Goal: Task Accomplishment & Management: Complete application form

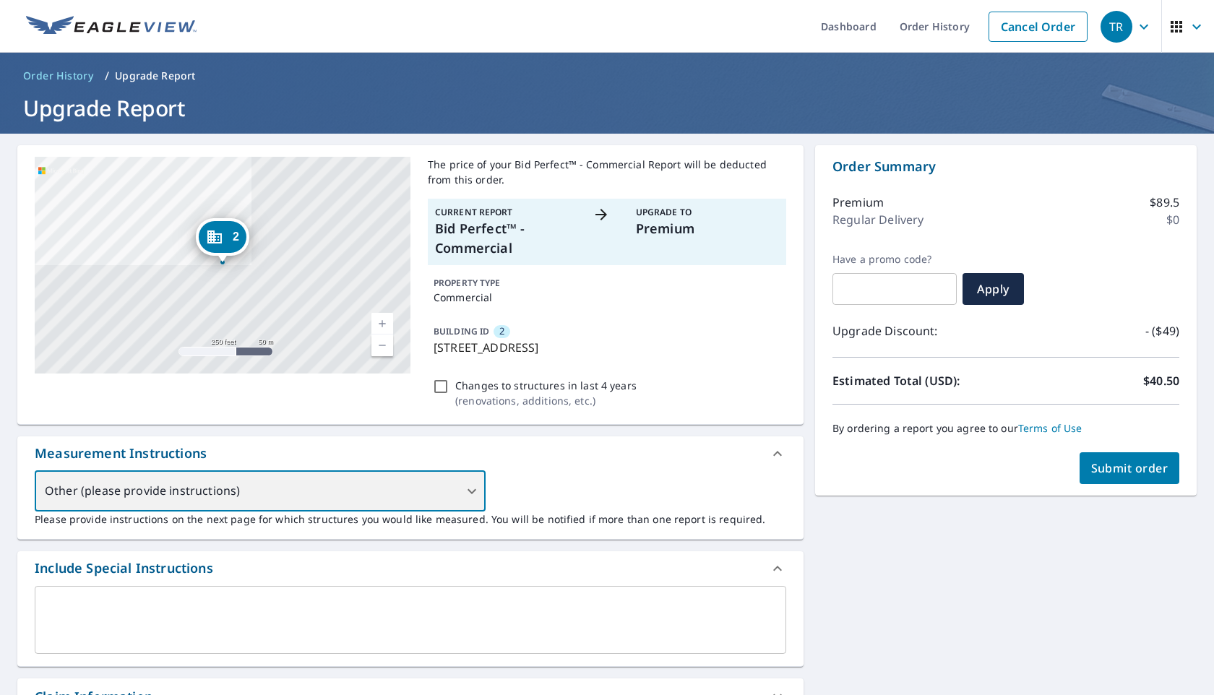
click at [467, 482] on div "Other (please provide instructions)" at bounding box center [260, 491] width 451 height 40
click at [468, 499] on div "Other (please provide instructions)" at bounding box center [260, 491] width 451 height 40
click at [520, 611] on textarea at bounding box center [410, 619] width 731 height 41
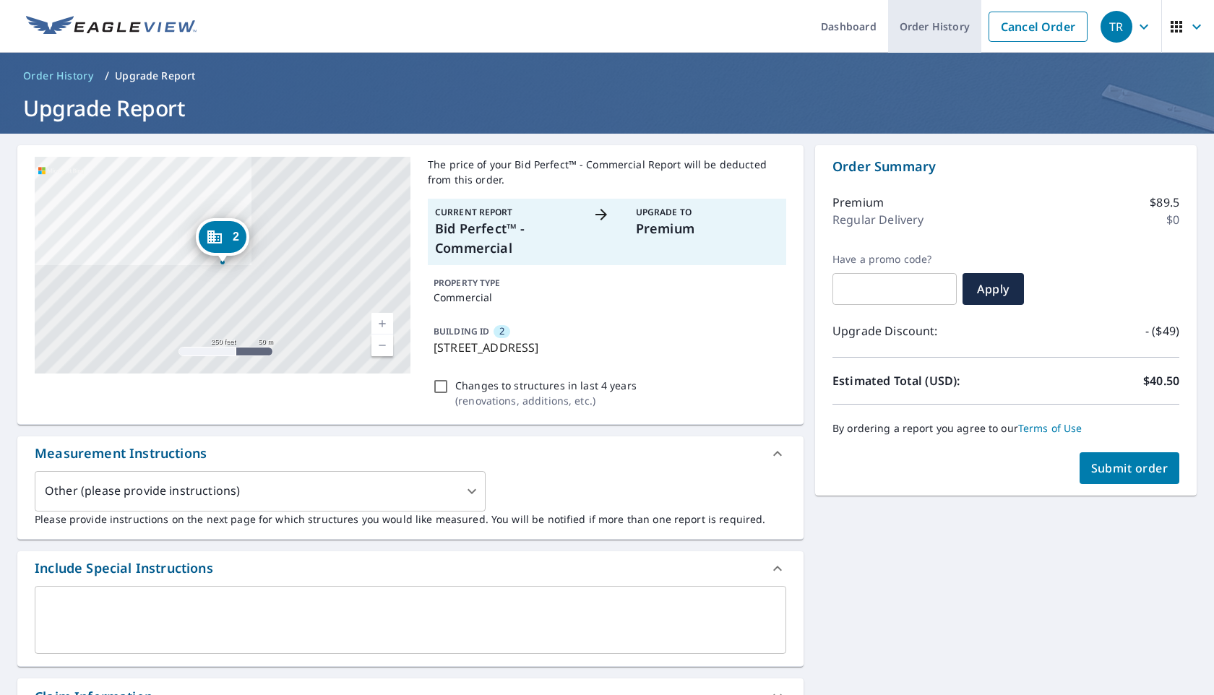
click at [926, 31] on link "Order History" at bounding box center [934, 26] width 93 height 53
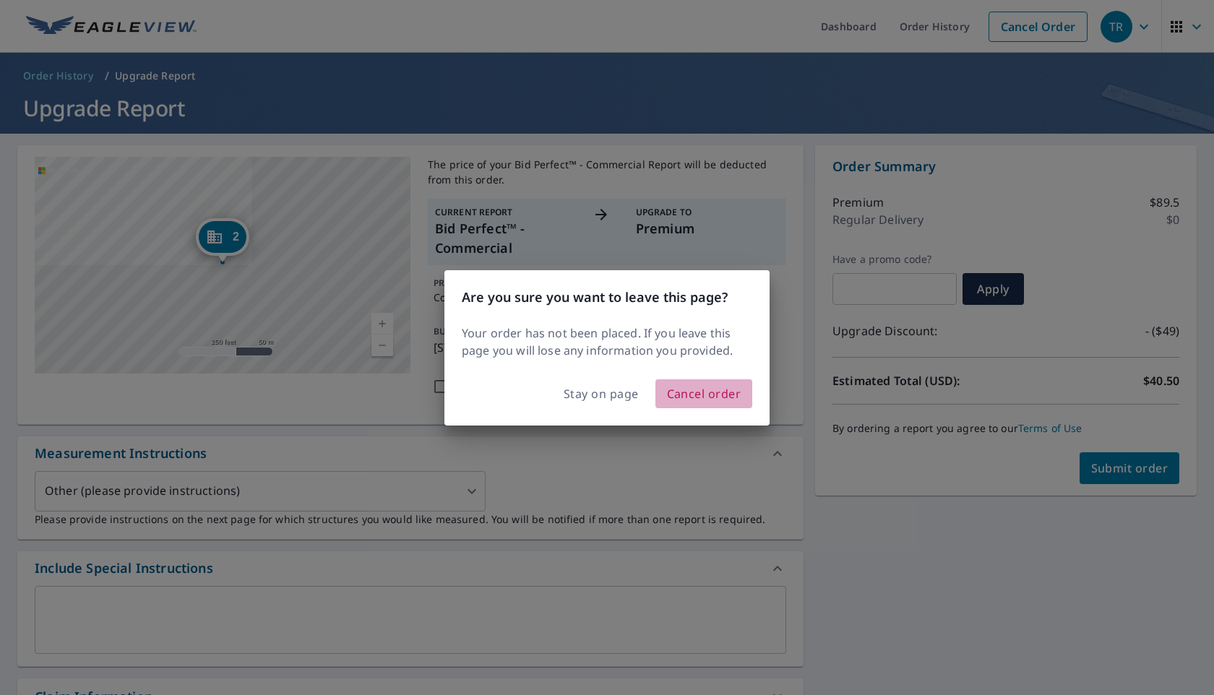
click at [684, 392] on span "Cancel order" at bounding box center [704, 394] width 74 height 20
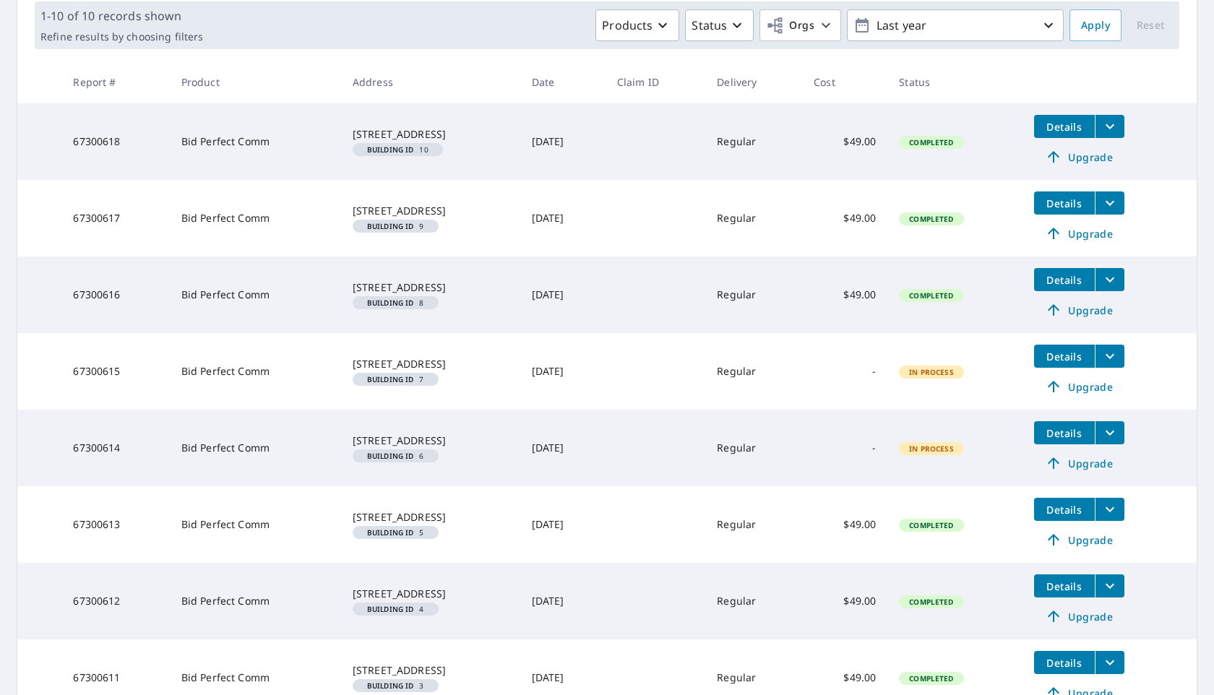
scroll to position [439, 0]
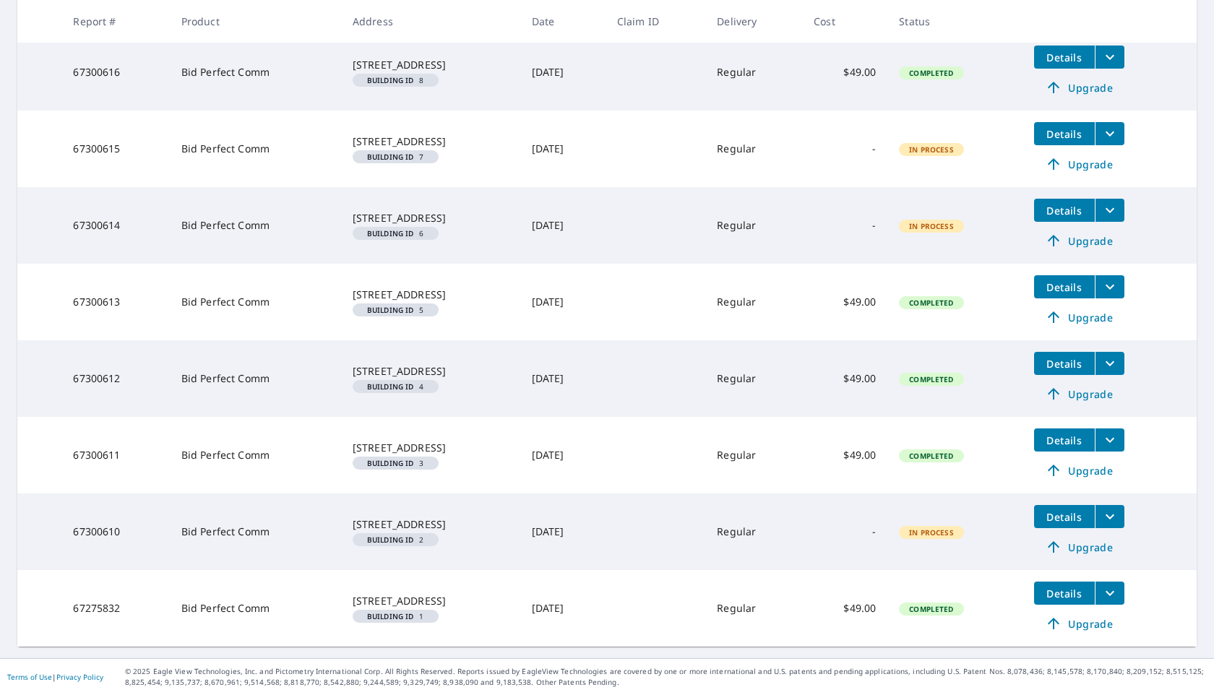
click at [1067, 589] on span "Details" at bounding box center [1064, 594] width 43 height 14
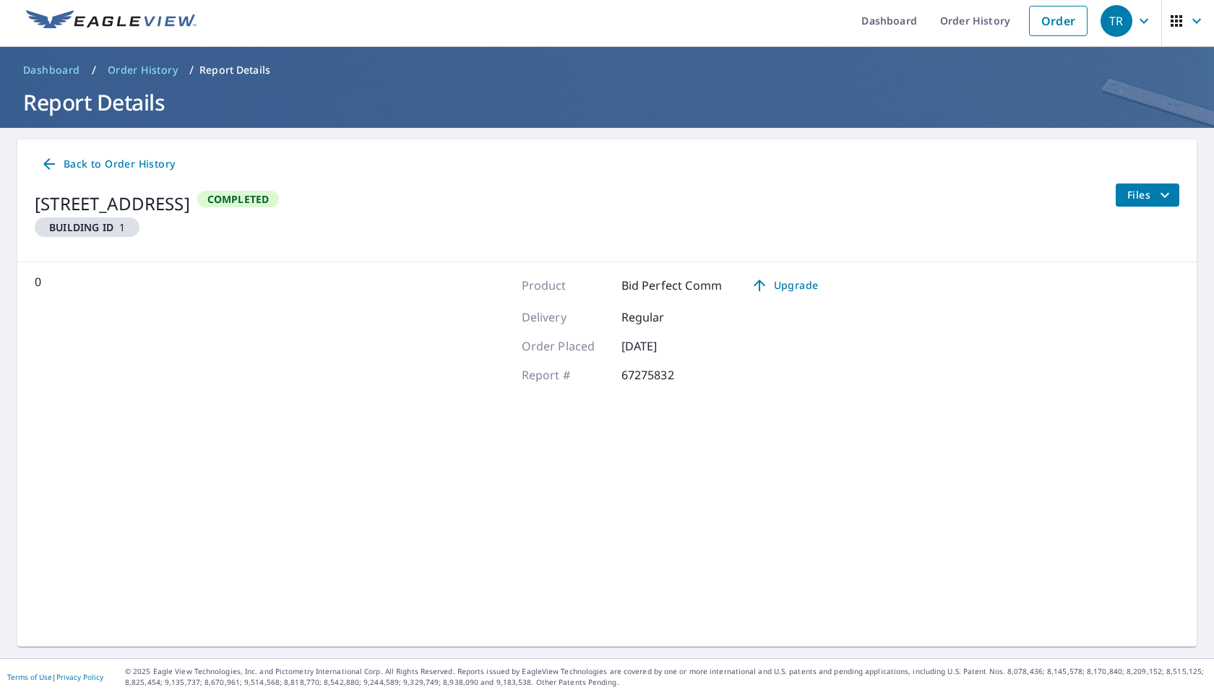
scroll to position [5, 0]
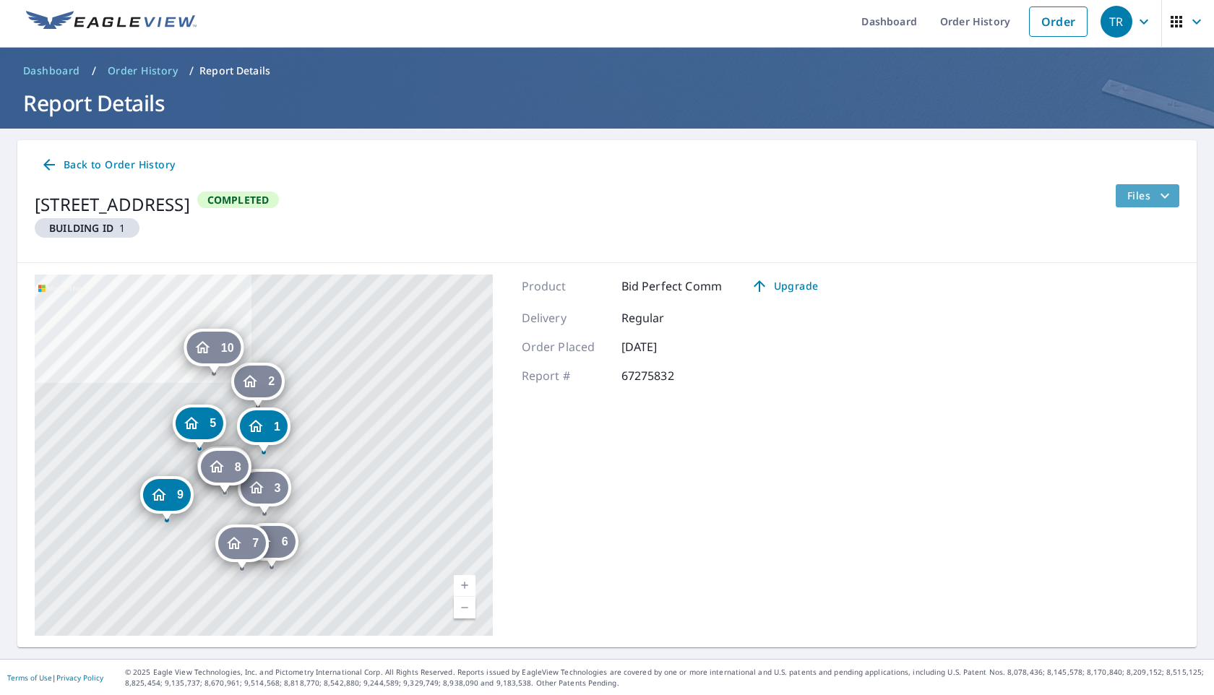
click at [1153, 197] on span "Files" at bounding box center [1150, 195] width 46 height 17
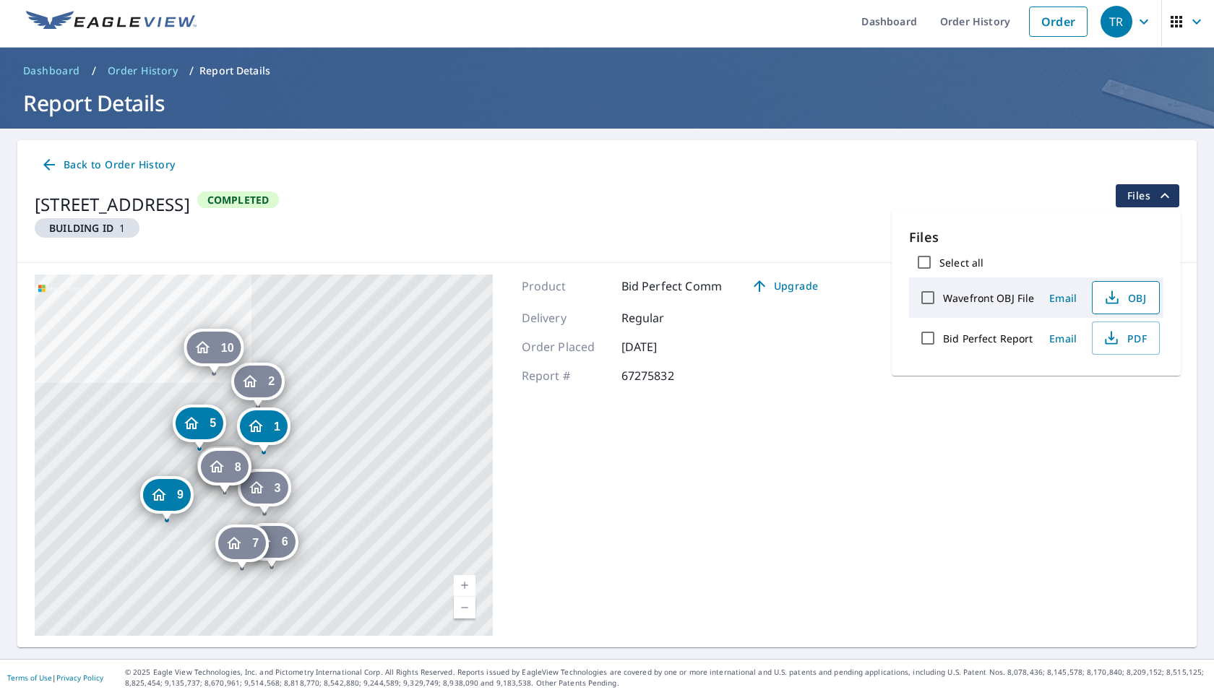
click at [1119, 296] on icon "button" at bounding box center [1112, 297] width 17 height 17
click at [1124, 340] on span "PDF" at bounding box center [1124, 338] width 46 height 17
click at [465, 583] on link "Current Level 17, Zoom In" at bounding box center [465, 586] width 22 height 22
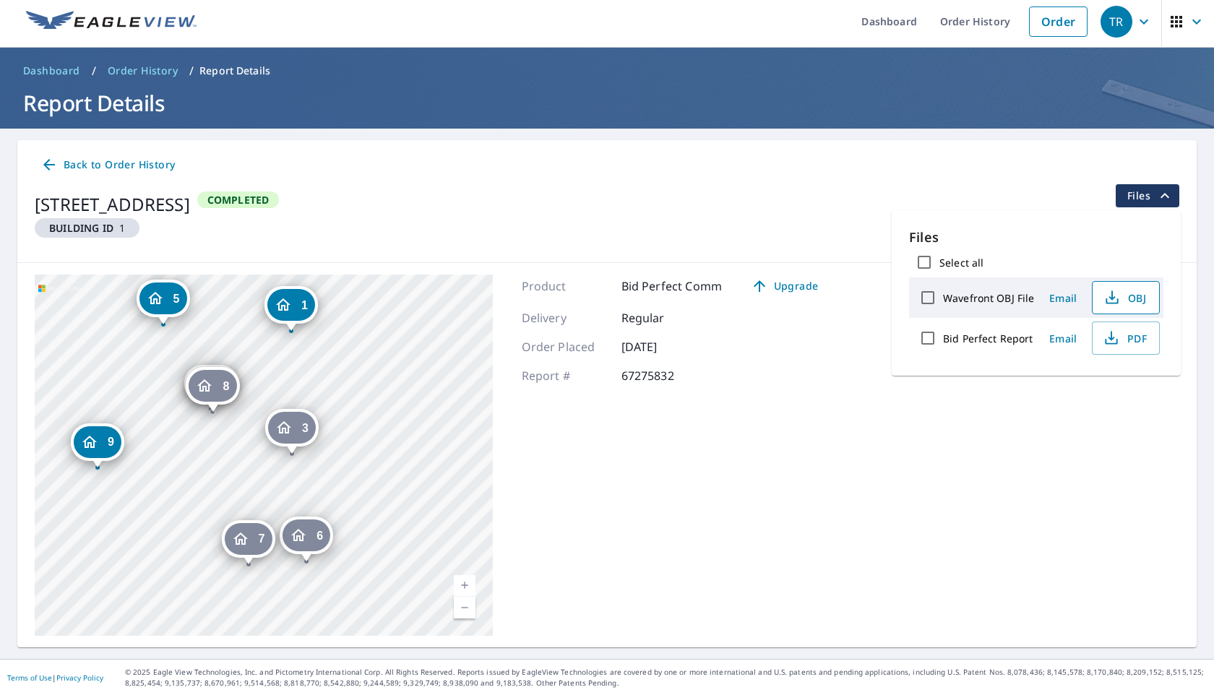
drag, startPoint x: 419, startPoint y: 474, endPoint x: 447, endPoint y: 353, distance: 124.5
click at [447, 353] on div "[GEOGRAPHIC_DATA][STREET_ADDRESS] [GEOGRAPHIC_DATA][STREET_ADDRESS] [GEOGRAPHIC…" at bounding box center [264, 455] width 458 height 361
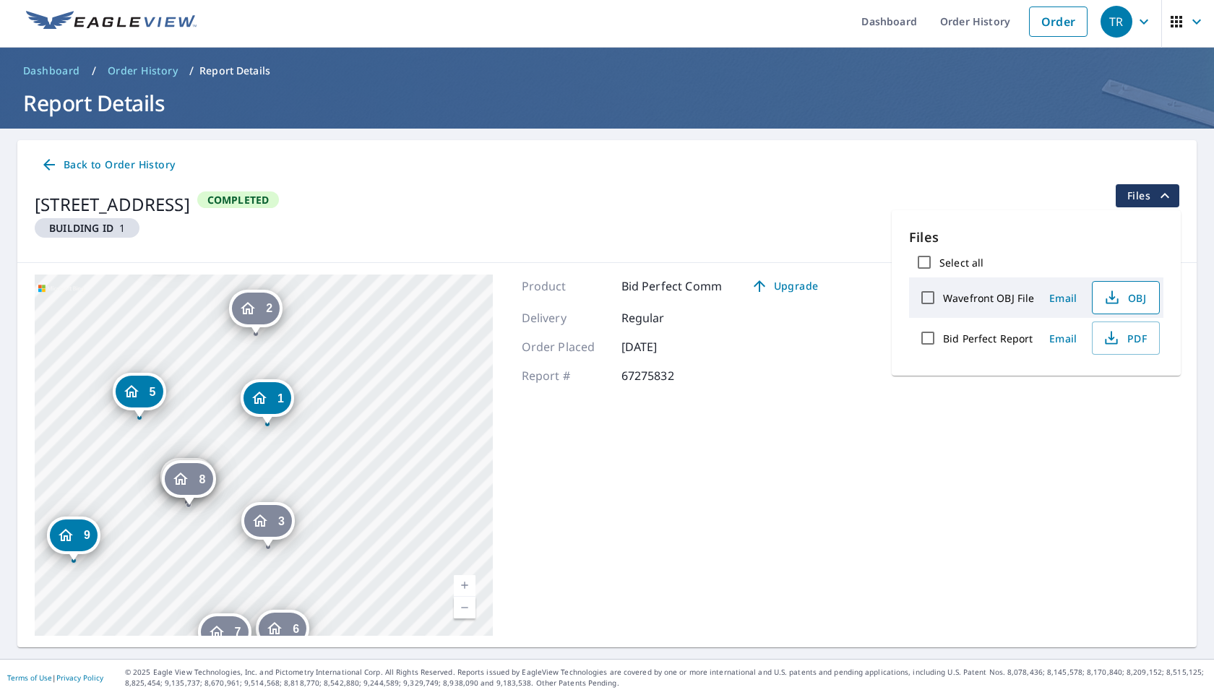
drag, startPoint x: 270, startPoint y: 384, endPoint x: 241, endPoint y: 487, distance: 106.8
click at [241, 487] on div "[GEOGRAPHIC_DATA][STREET_ADDRESS] [GEOGRAPHIC_DATA][STREET_ADDRESS] [GEOGRAPHIC…" at bounding box center [264, 455] width 458 height 361
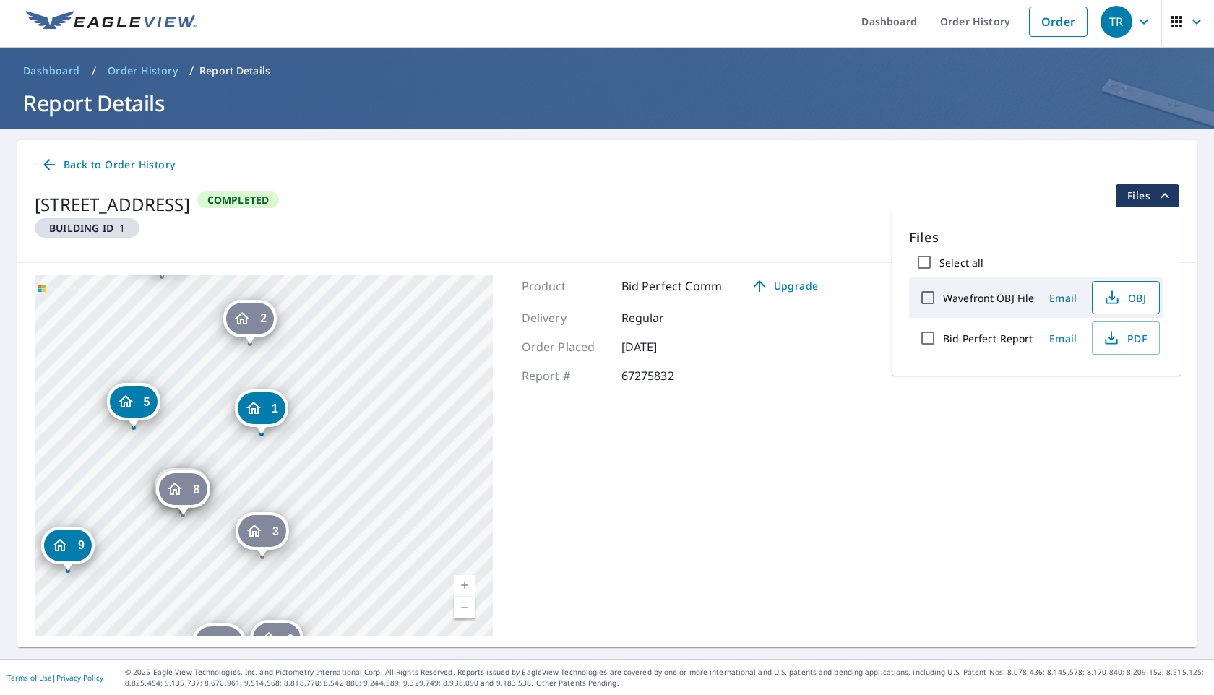
click at [265, 404] on div "1" at bounding box center [262, 408] width 48 height 32
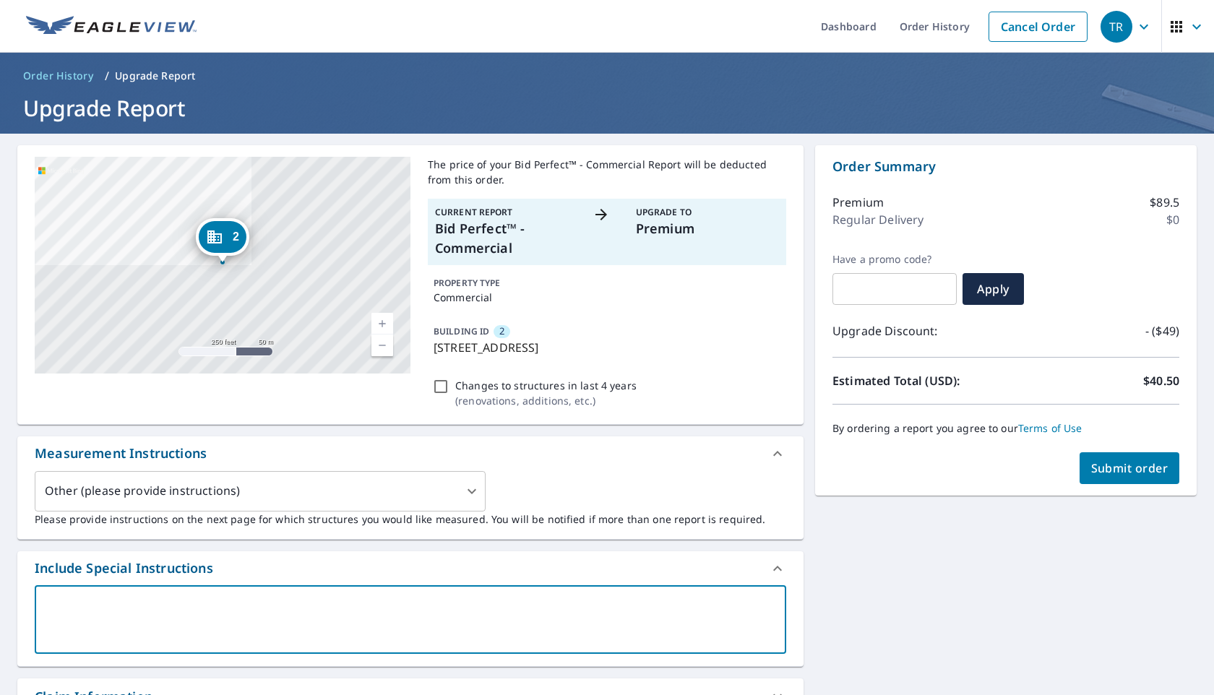
click at [545, 610] on textarea at bounding box center [410, 619] width 731 height 41
type textarea "I"
type textarea "x"
type textarea "I"
type textarea "x"
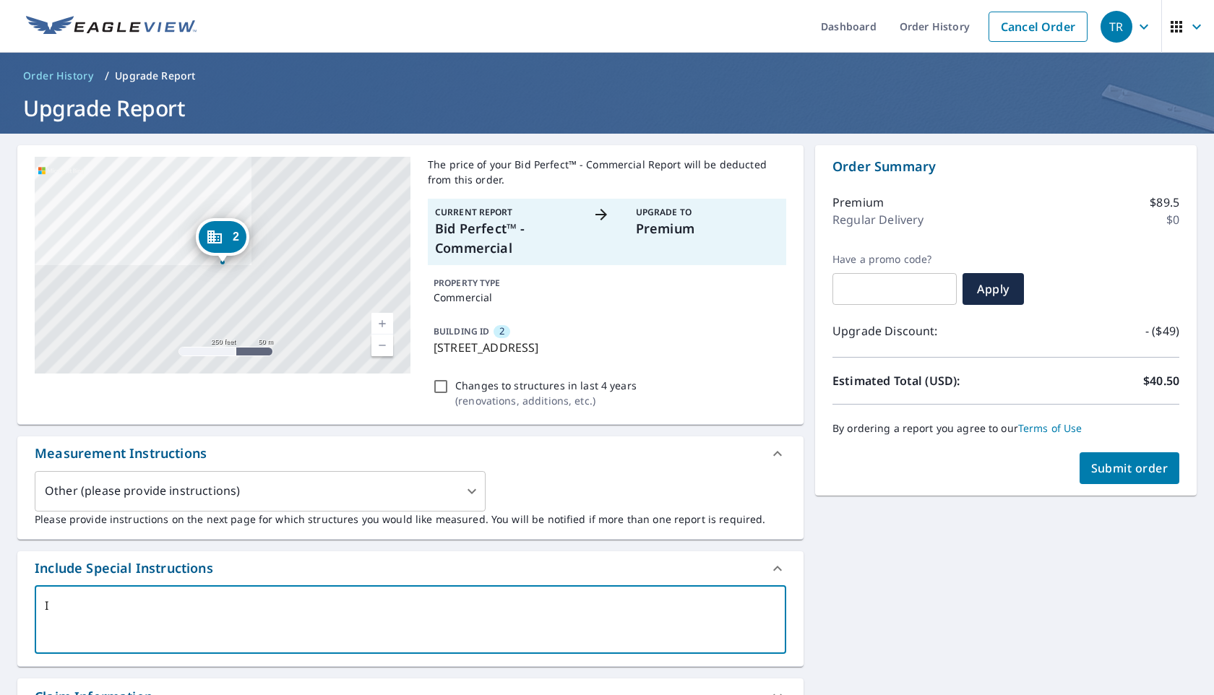
type textarea "I n"
type textarea "x"
type textarea "I ne"
type textarea "x"
type textarea "I nee"
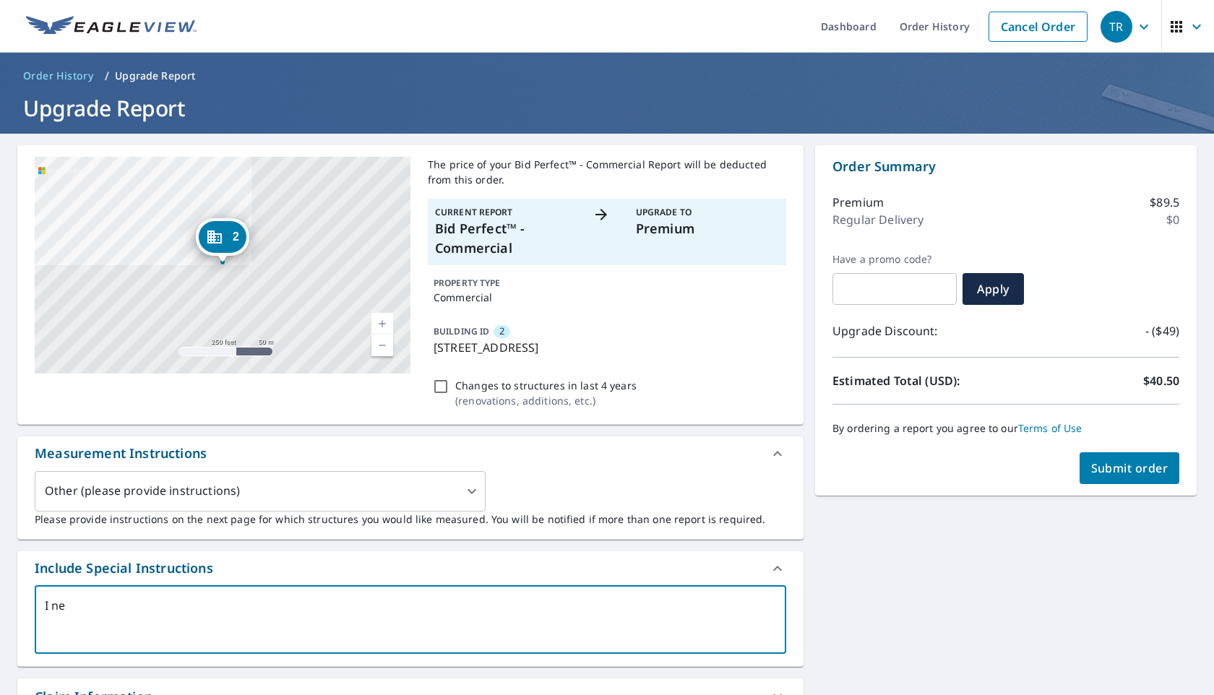
type textarea "x"
type textarea "I need"
type textarea "x"
type textarea "I need"
type textarea "x"
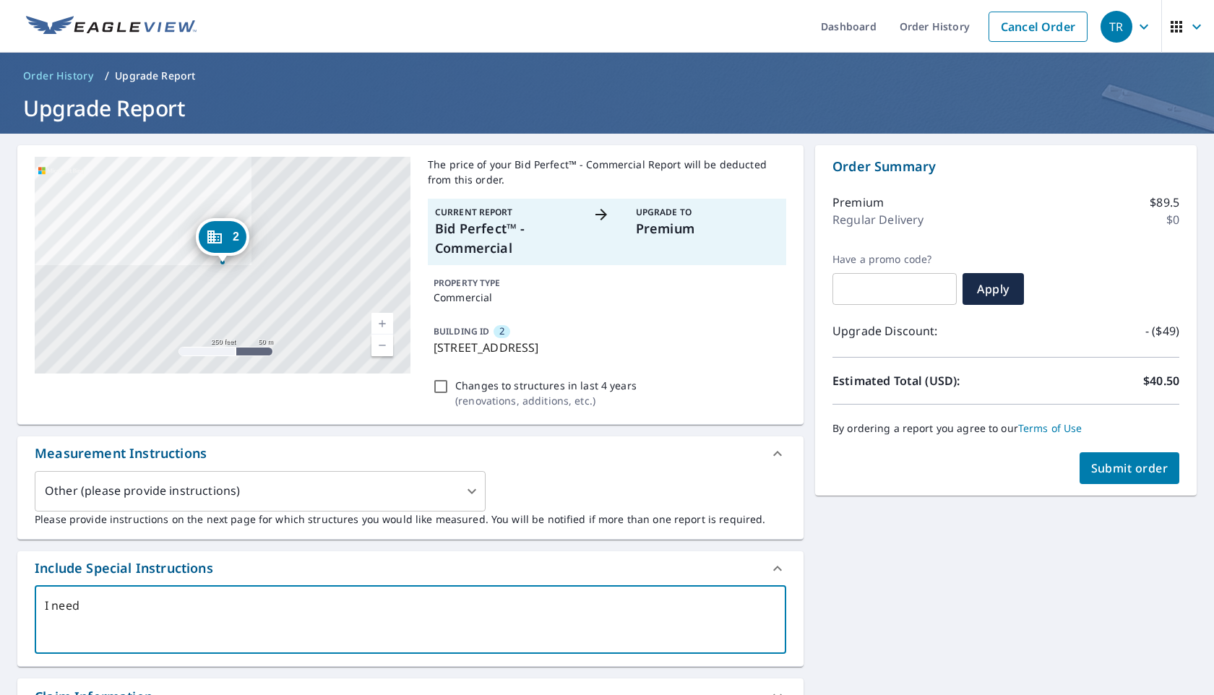
type textarea "I need m"
type textarea "x"
type textarea "I need me"
type textarea "x"
type textarea "I need mea"
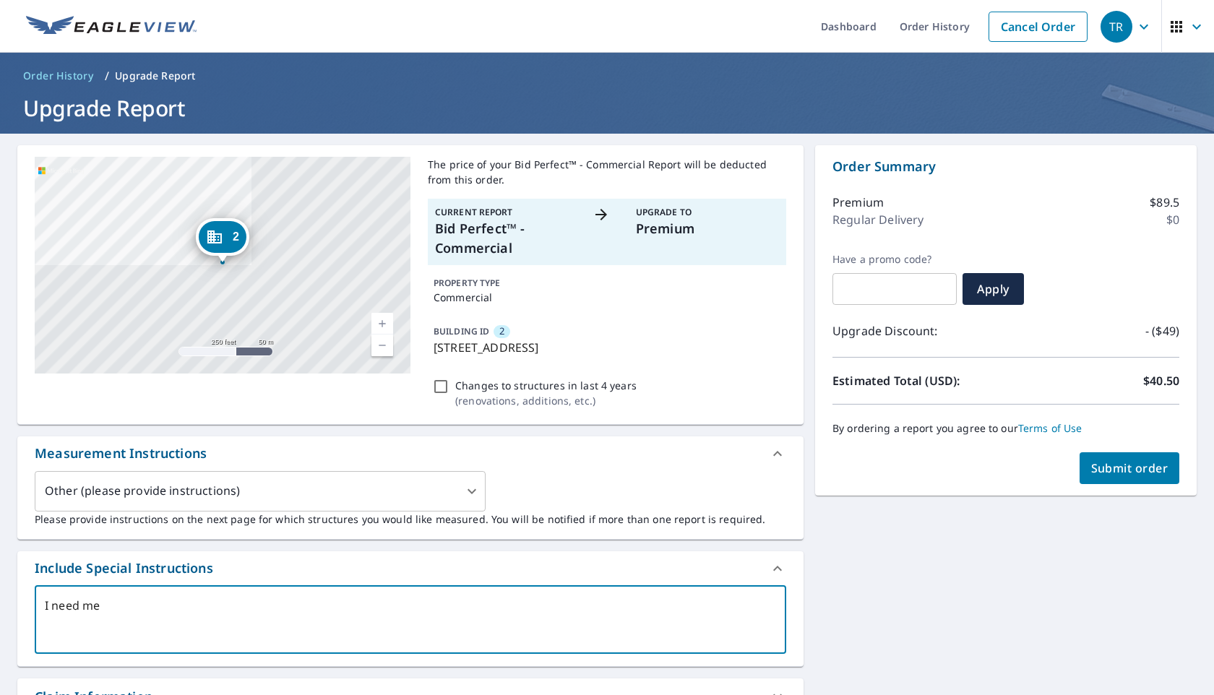
type textarea "x"
type textarea "I need meas"
type textarea "x"
type textarea "I need measu"
type textarea "x"
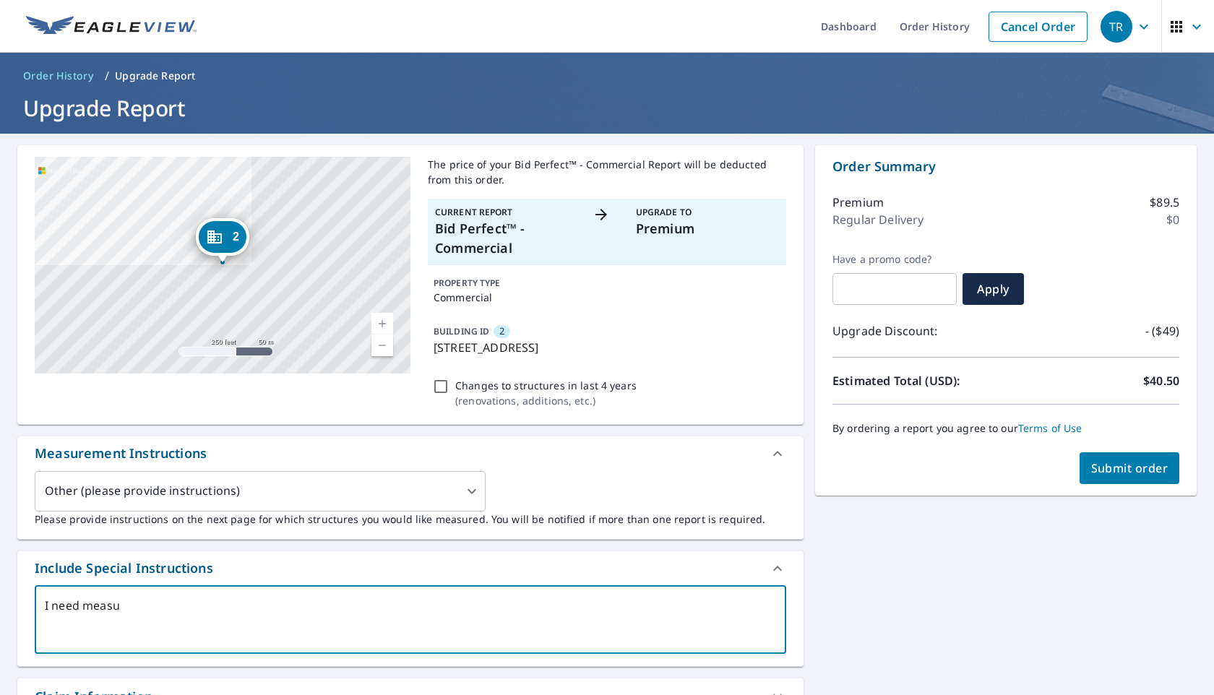
type textarea "I need measur"
type textarea "x"
type textarea "I need measure"
type textarea "x"
type textarea "I need measurem"
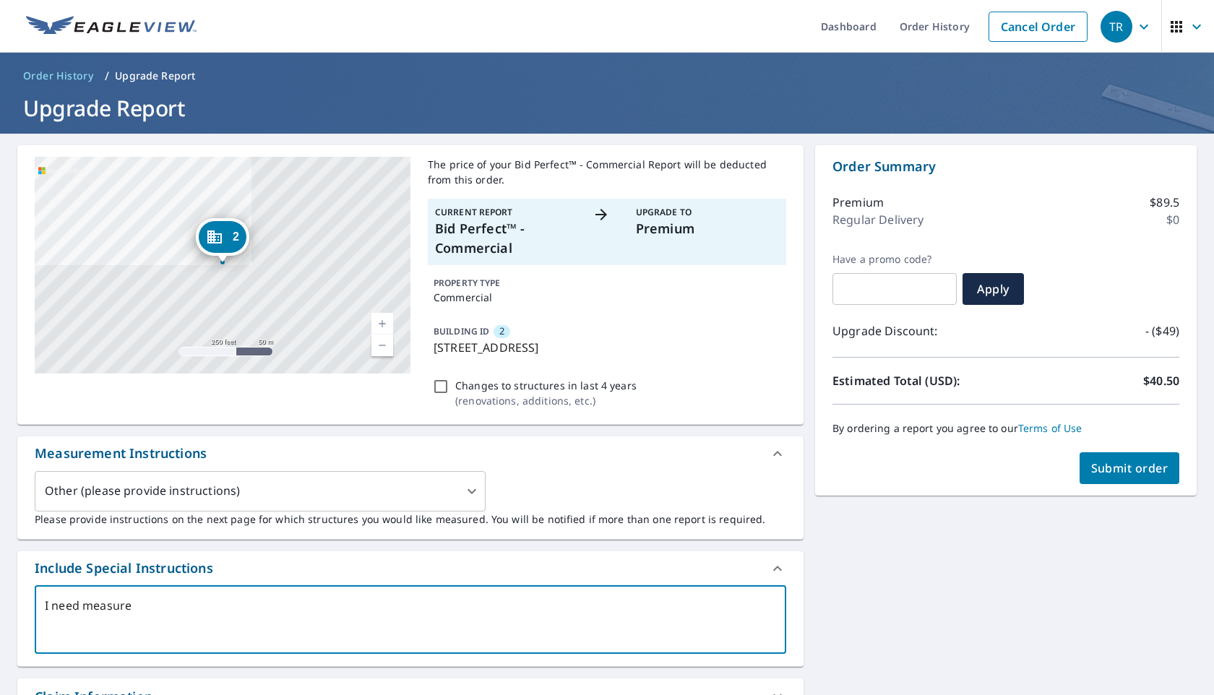
type textarea "x"
type textarea "I need measureme"
type textarea "x"
type textarea "I need measuremen"
type textarea "x"
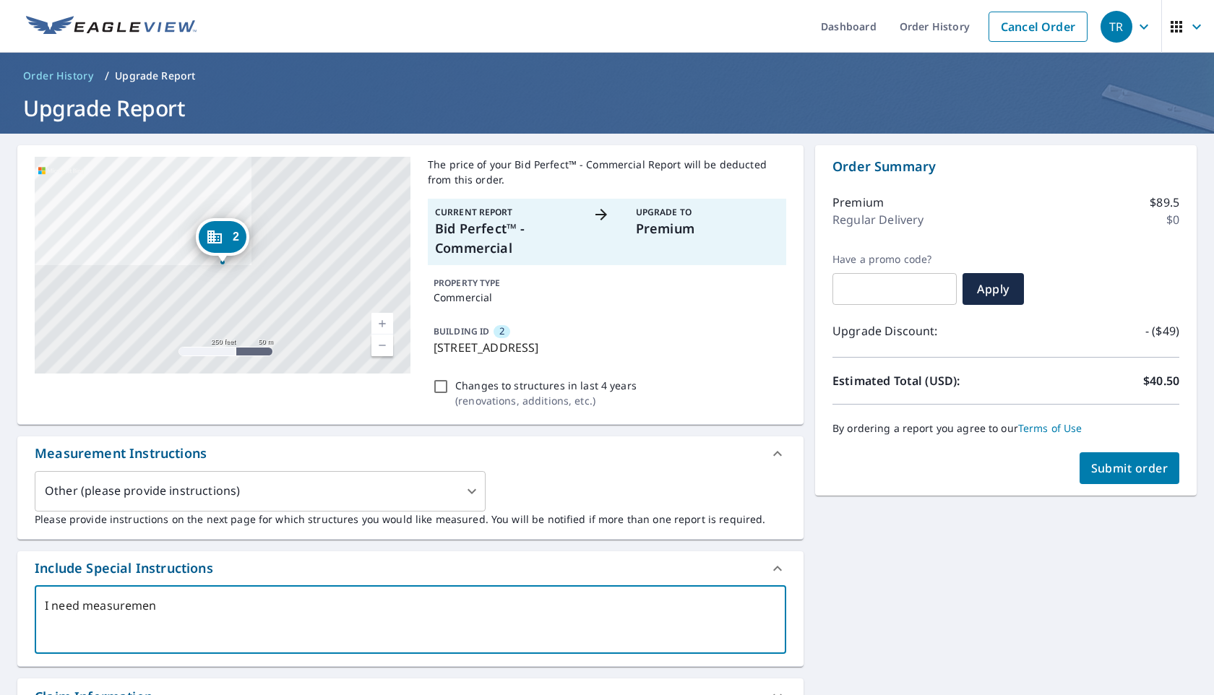
type textarea "I need measurement"
type textarea "x"
type textarea "I need measurements"
type textarea "x"
type textarea "I need measurements"
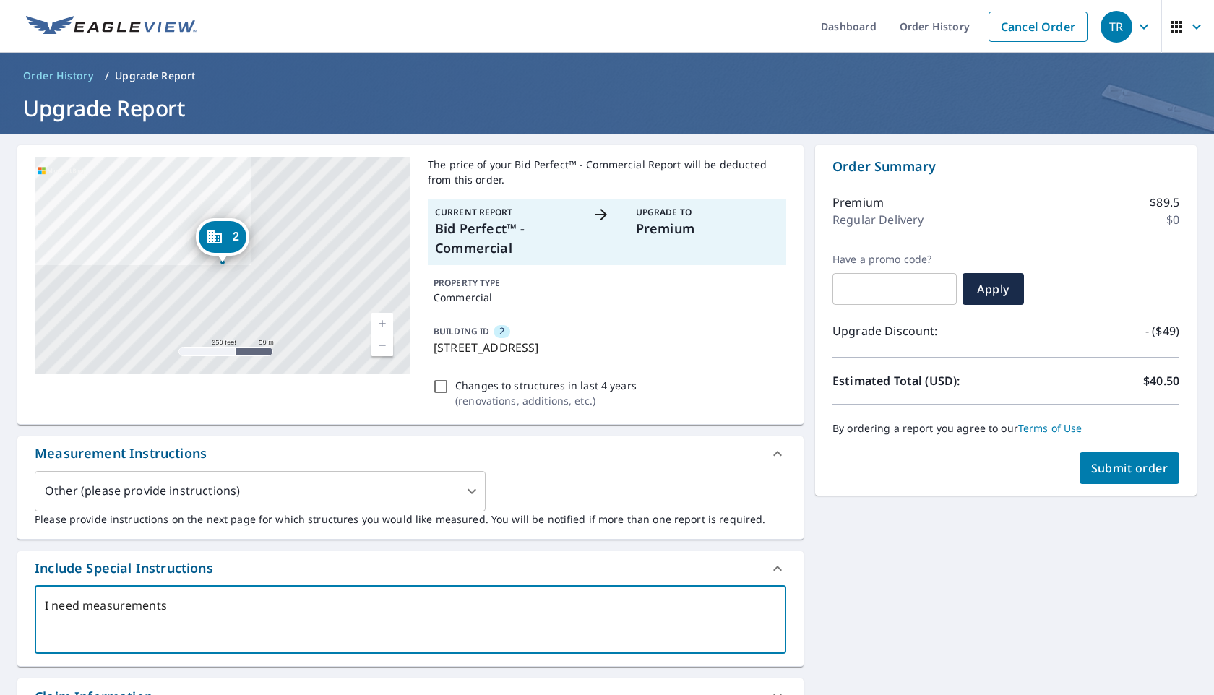
type textarea "x"
type textarea "I need measurements o"
type textarea "x"
type textarea "I need measurements of"
type textarea "x"
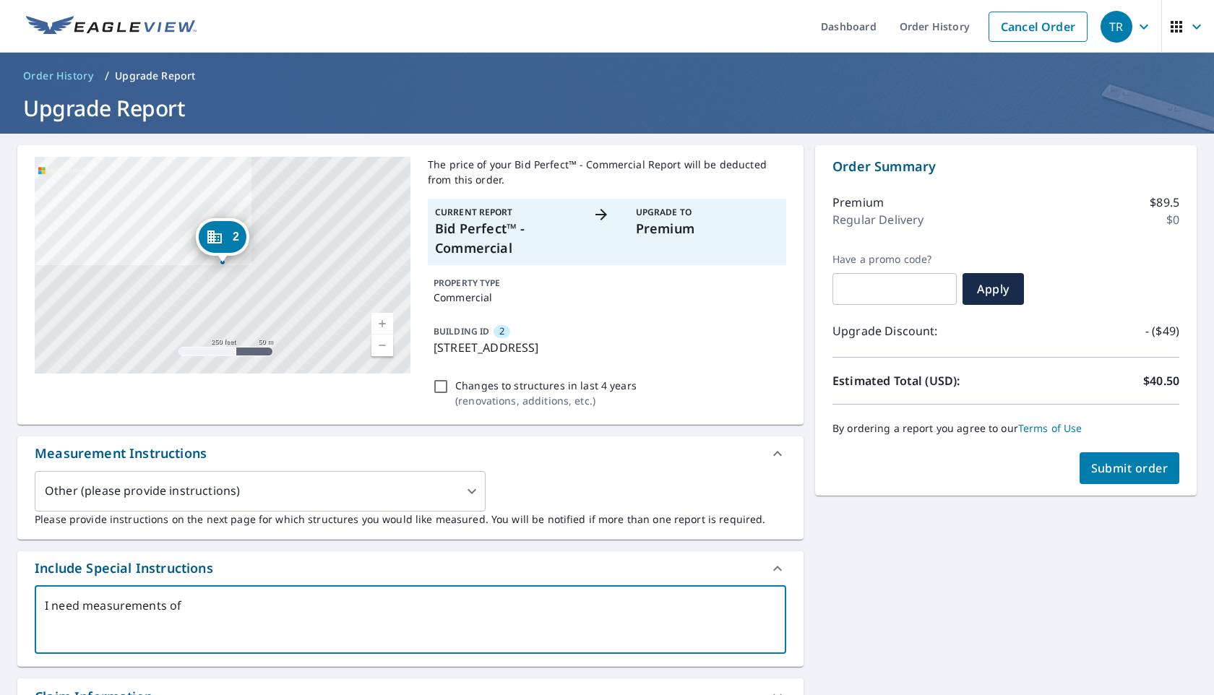
type textarea "I need measurements of"
type textarea "x"
type textarea "I need measurements of t"
type textarea "x"
type textarea "I need measurements of th"
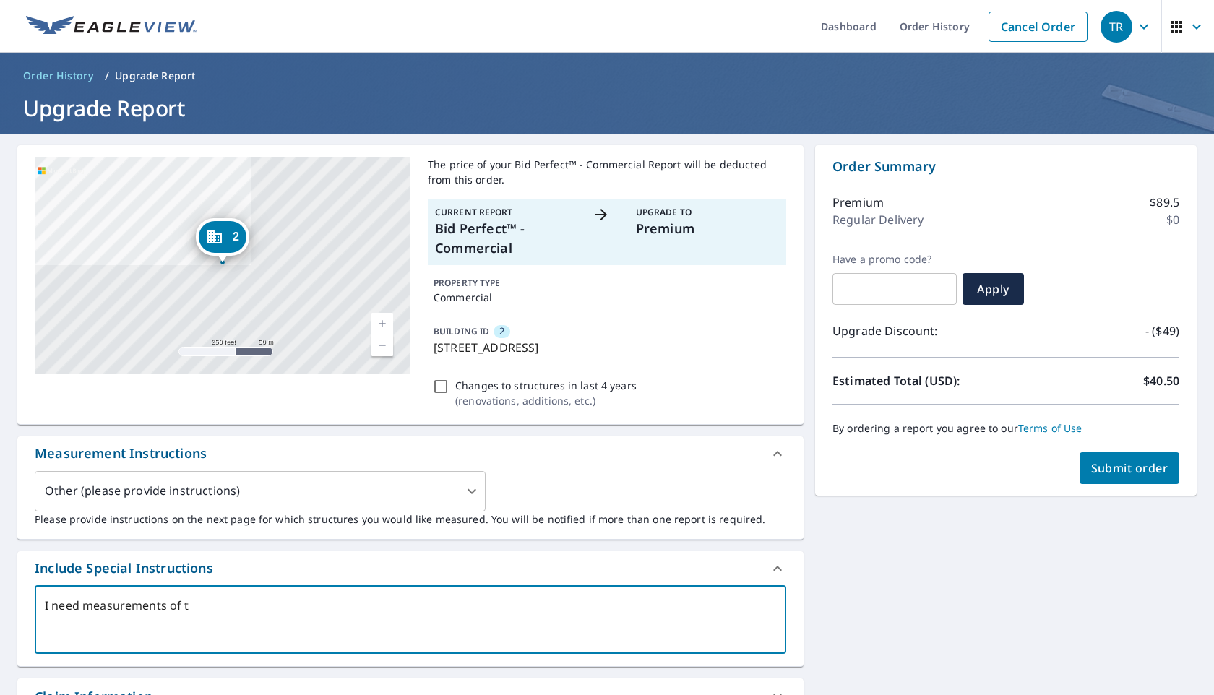
type textarea "x"
type textarea "I need measurements of the"
type textarea "x"
type textarea "I need measurements of the"
type textarea "x"
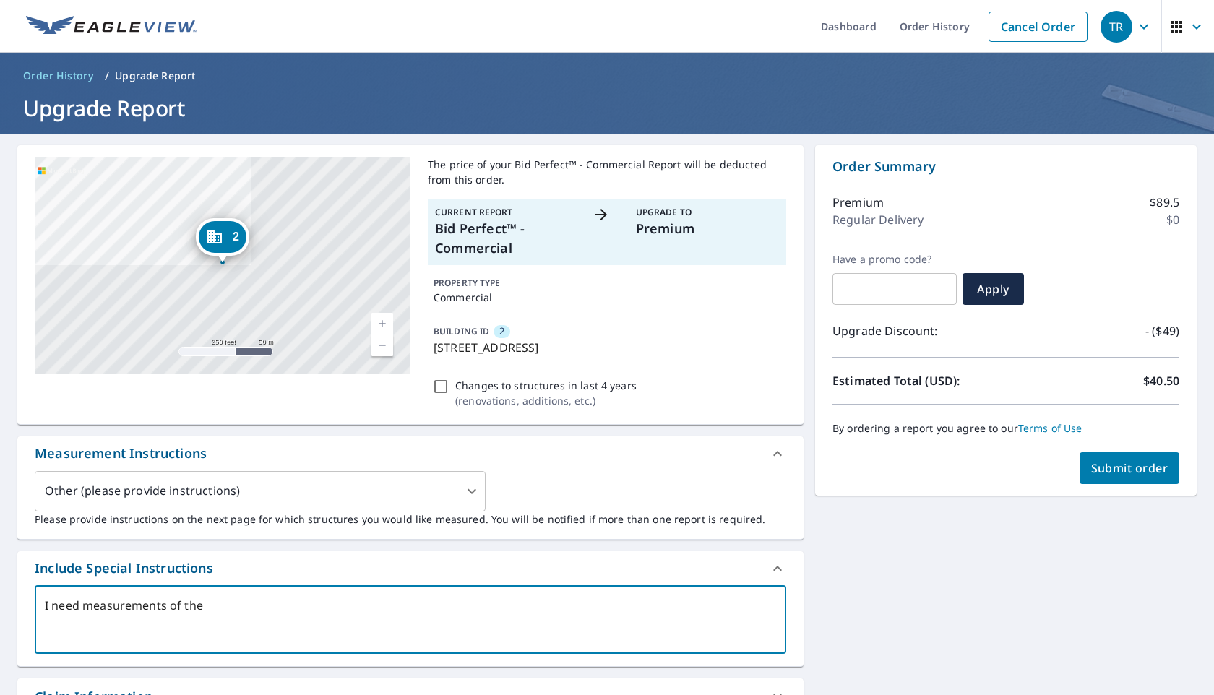
type textarea "I need measurements of the b"
type textarea "x"
type textarea "I need measurements of the bu"
type textarea "x"
type textarea "I need measurements of the bui"
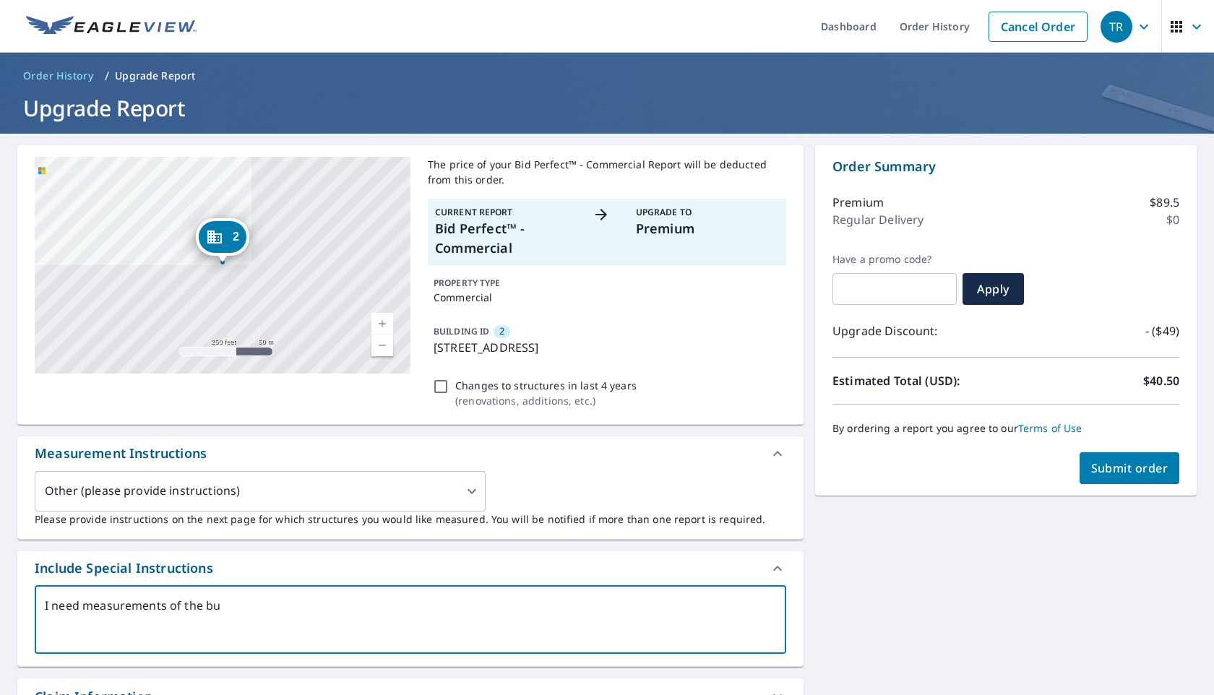
type textarea "x"
type textarea "I need measurements of the buil"
type textarea "x"
type textarea "I need measurements of the build"
type textarea "x"
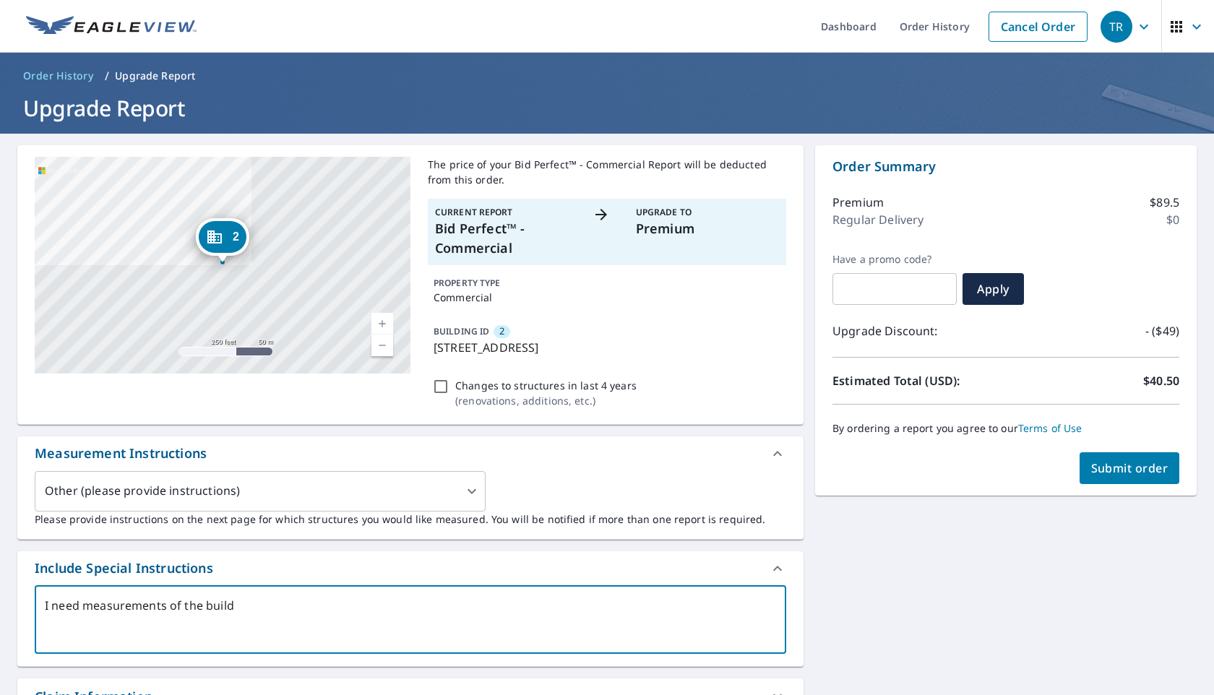
type textarea "I need measurements of the buildi"
type textarea "x"
type textarea "I need measurements of the buildin"
type textarea "x"
type textarea "I need measurements of the building"
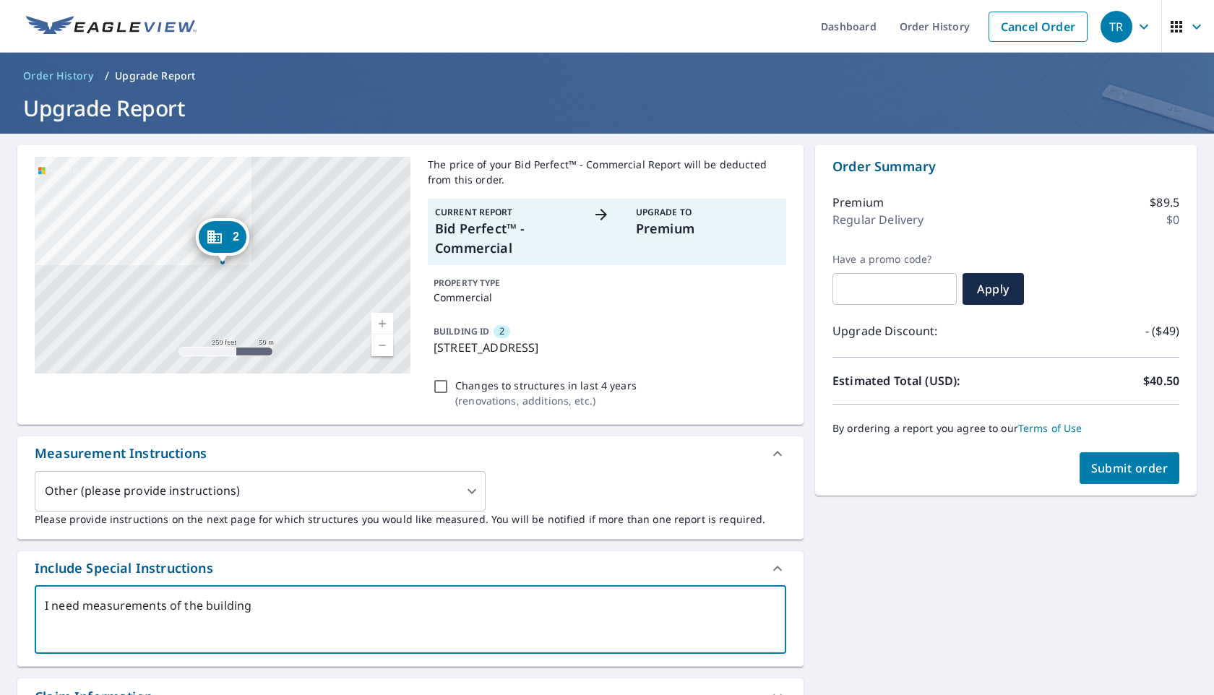
type textarea "x"
type textarea "I need measurements of the building."
type textarea "x"
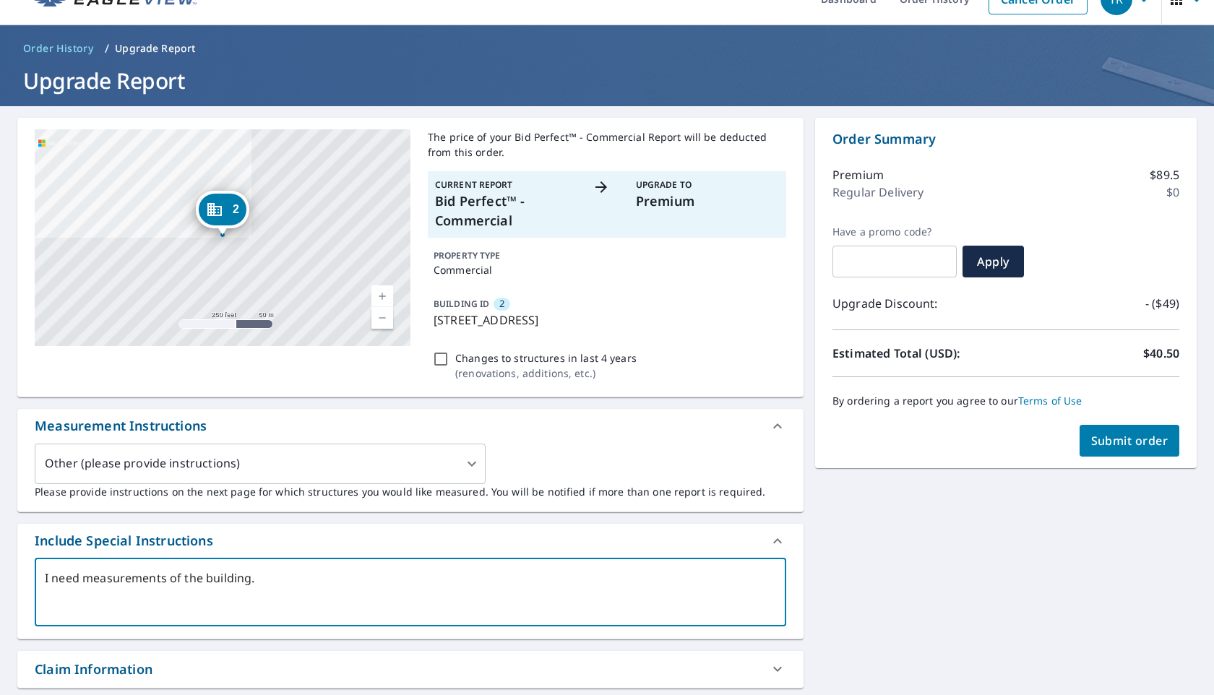
scroll to position [26, 0]
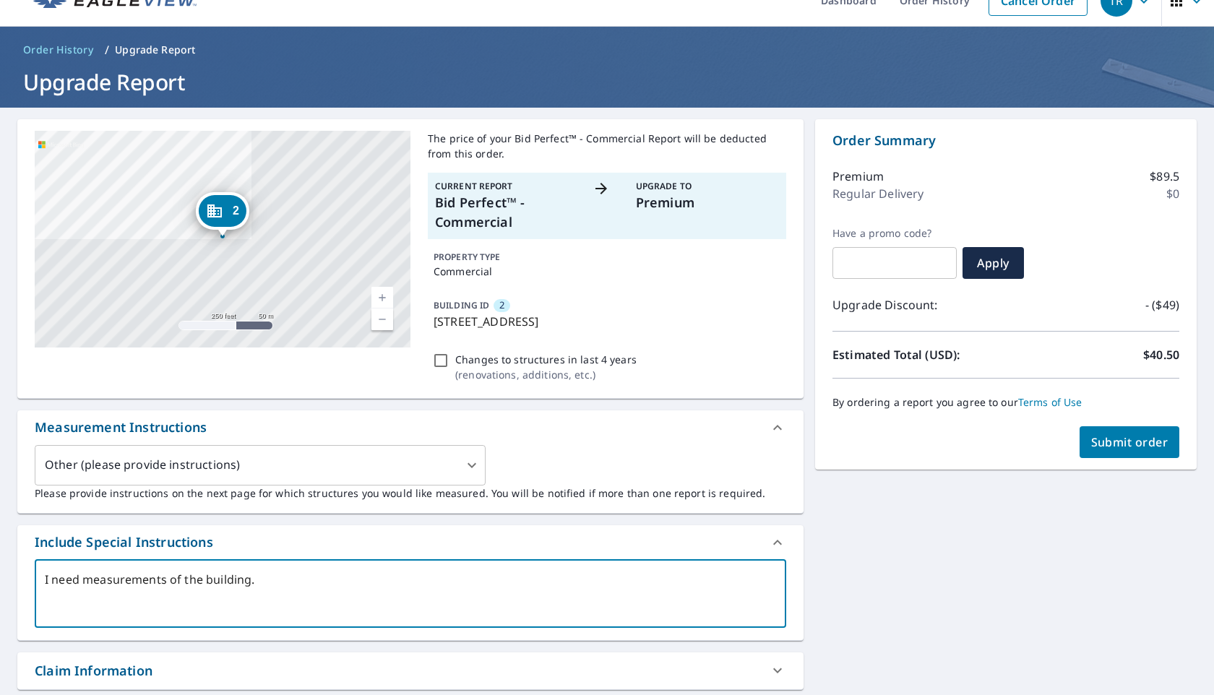
type textarea "I need measurements of the building."
click at [1113, 442] on span "Submit order" at bounding box center [1129, 442] width 77 height 16
type textarea "x"
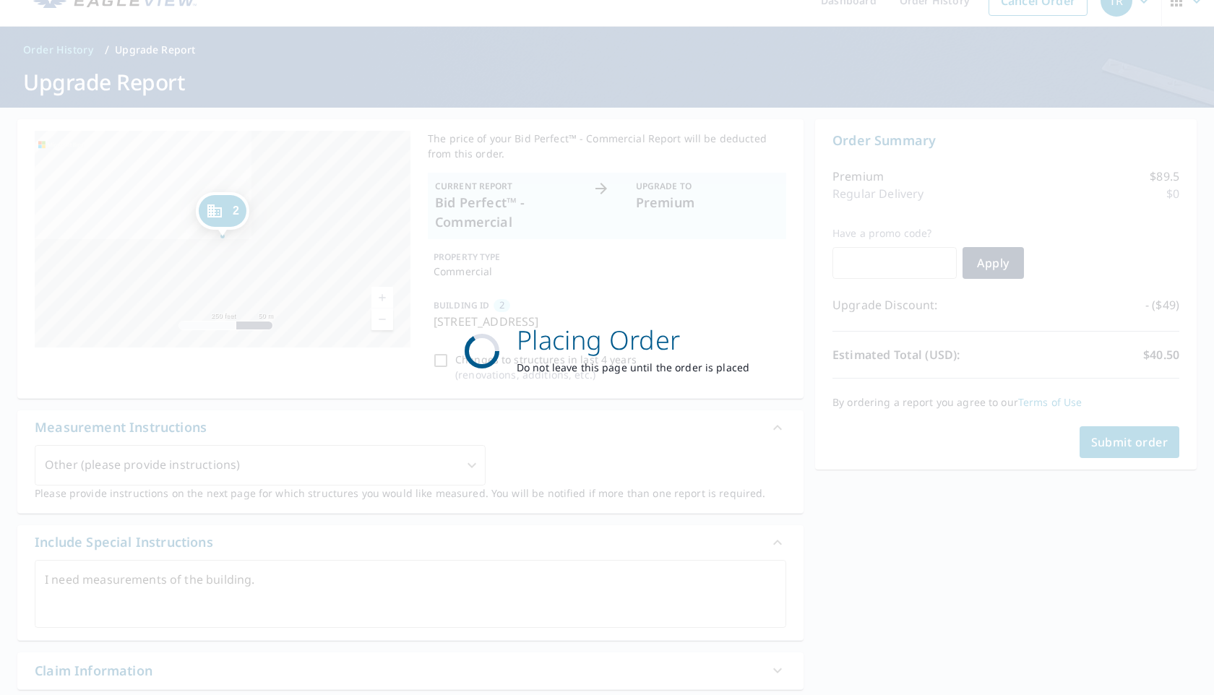
scroll to position [0, 0]
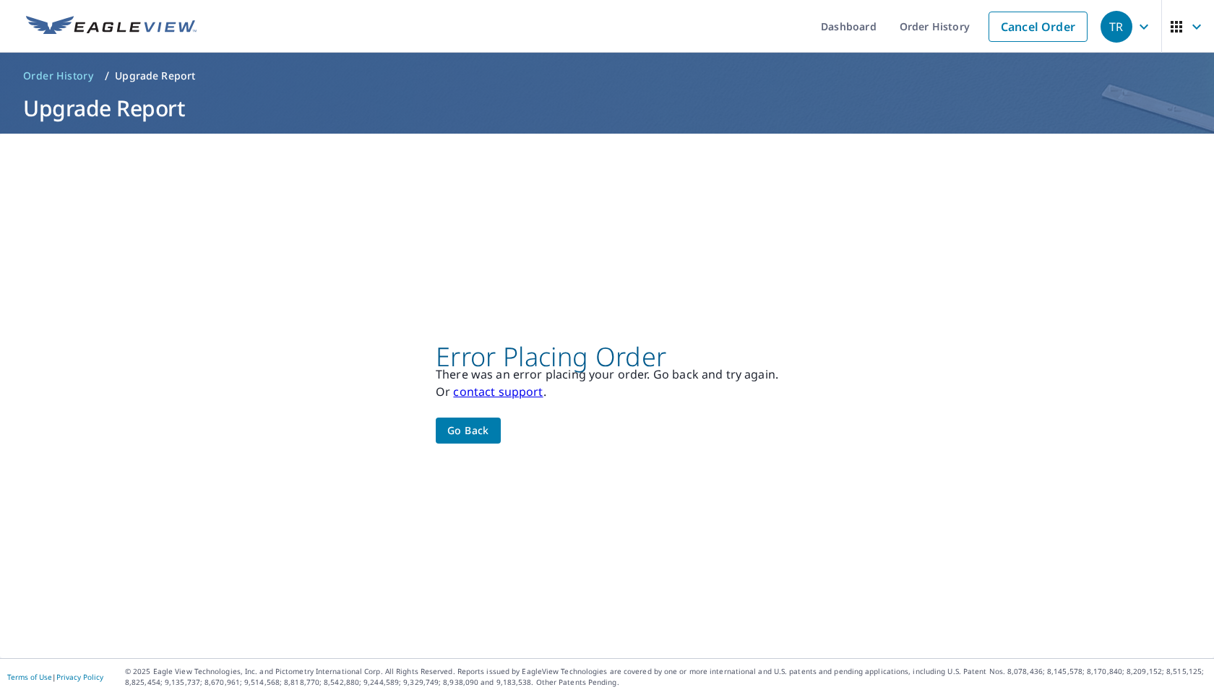
click at [476, 431] on span "Go back" at bounding box center [468, 431] width 42 height 18
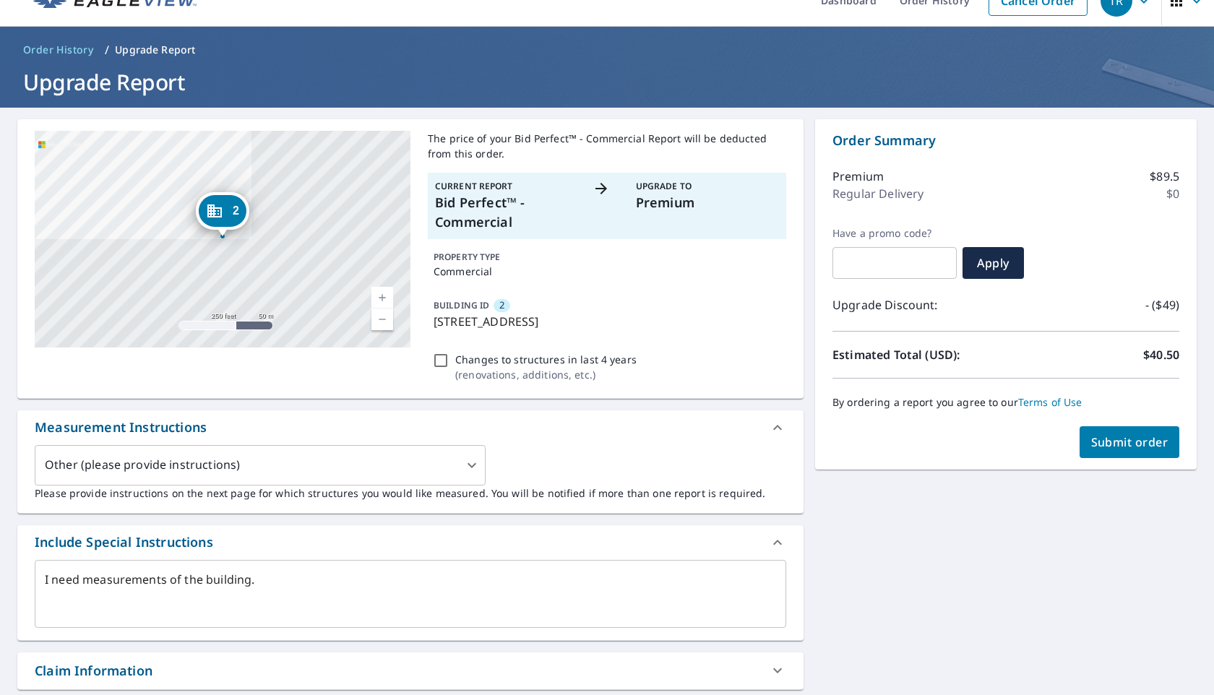
scroll to position [25, 0]
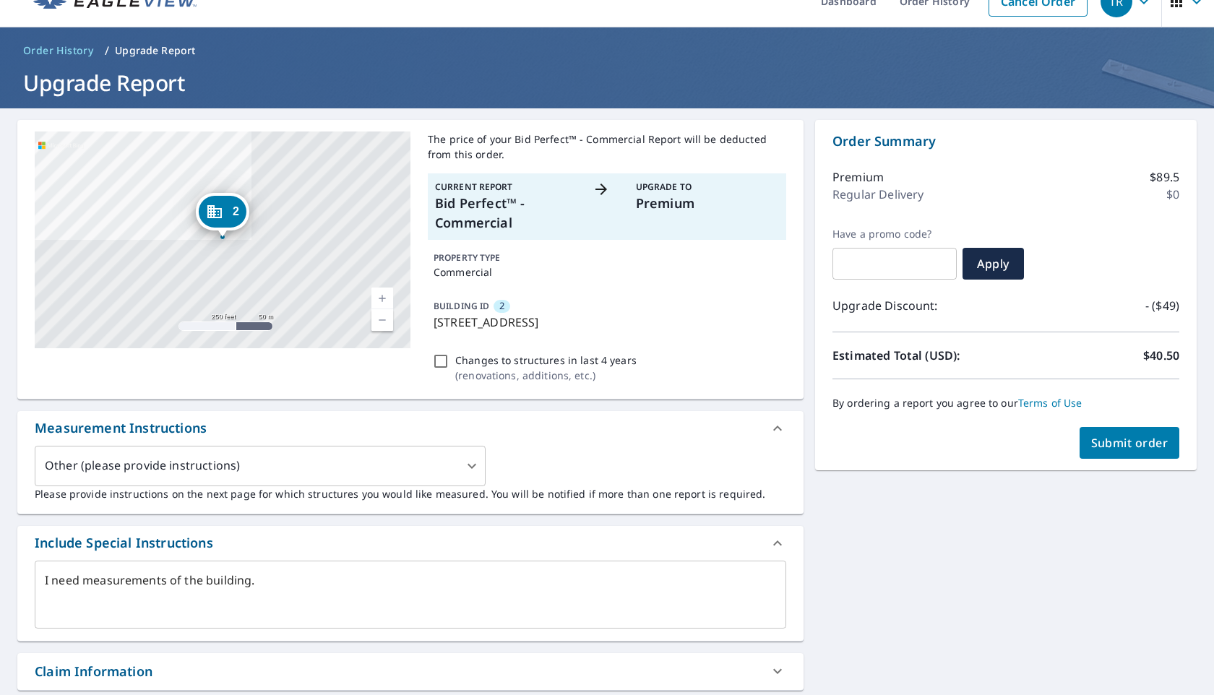
click at [1111, 437] on span "Submit order" at bounding box center [1129, 443] width 77 height 16
type textarea "x"
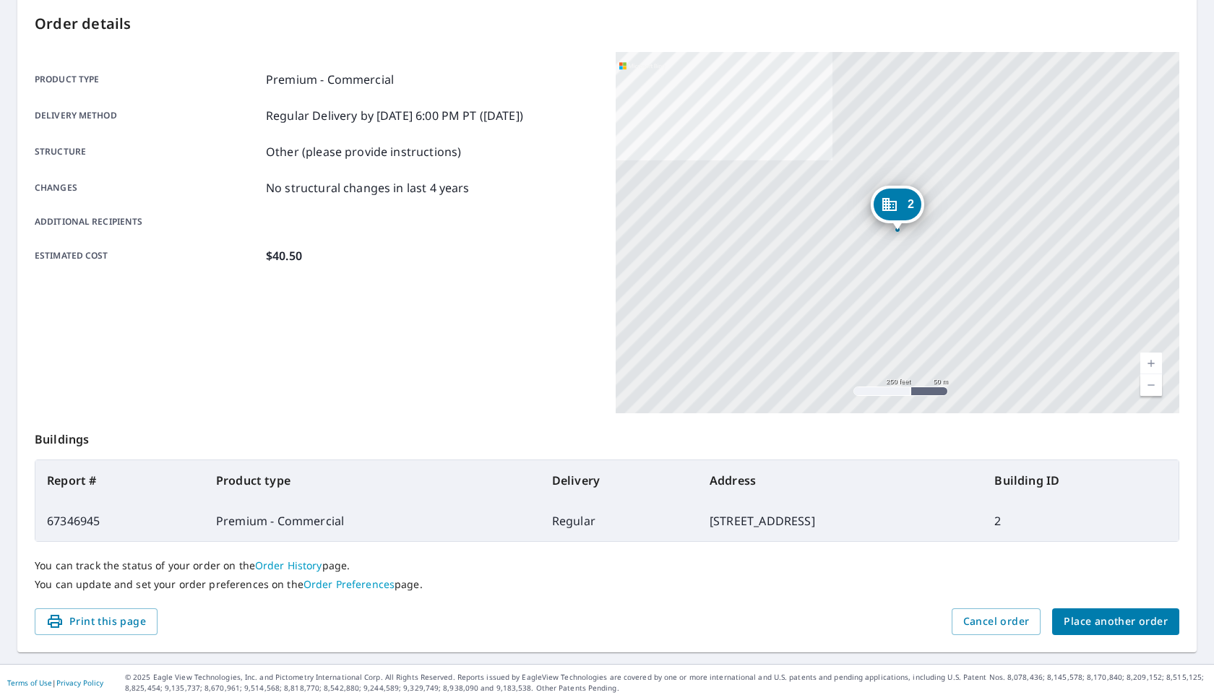
scroll to position [149, 0]
click at [1096, 627] on span "Place another order" at bounding box center [1116, 623] width 104 height 18
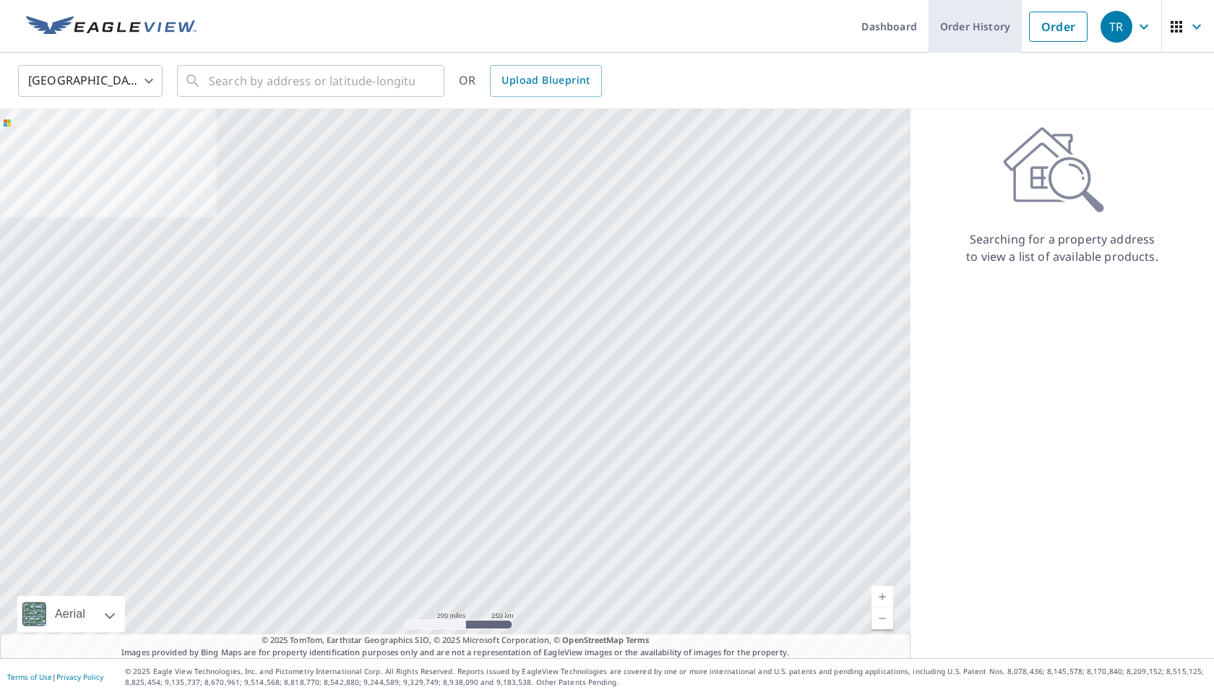
click at [979, 19] on link "Order History" at bounding box center [975, 26] width 93 height 53
